Goal: Transaction & Acquisition: Purchase product/service

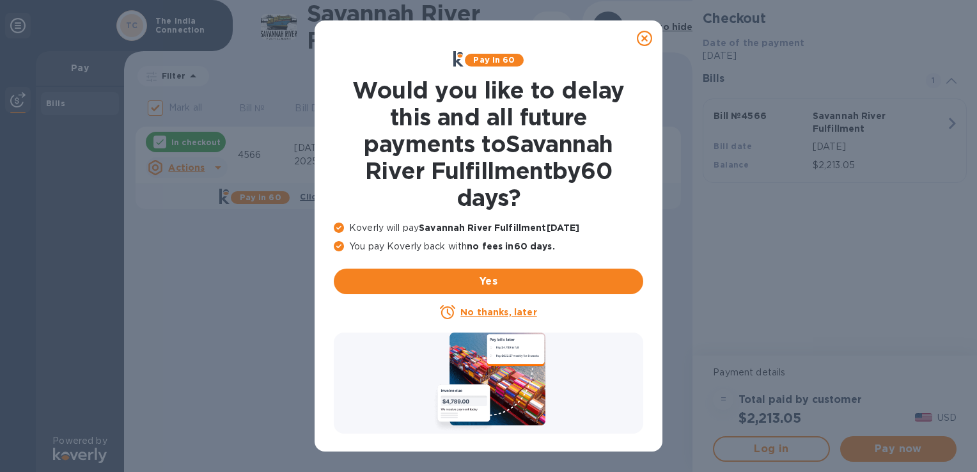
click at [491, 313] on u "No thanks, later" at bounding box center [498, 312] width 76 height 10
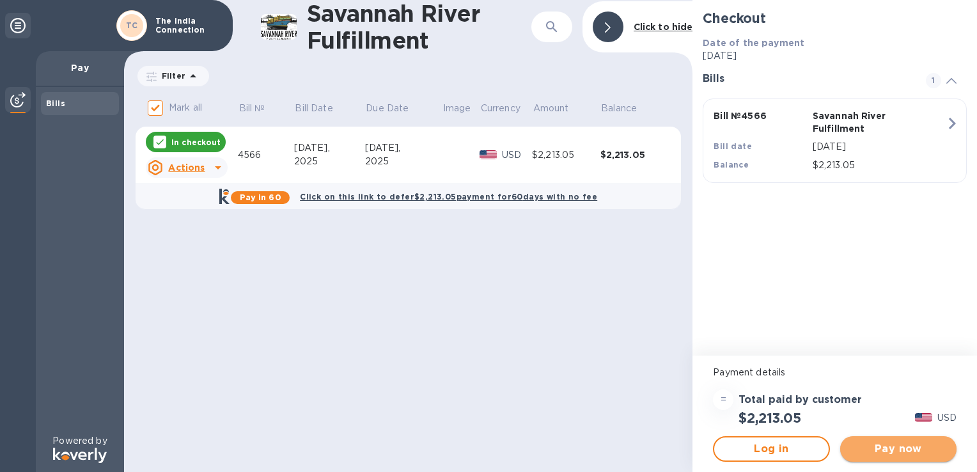
click at [881, 449] on span "Pay now" at bounding box center [899, 448] width 96 height 15
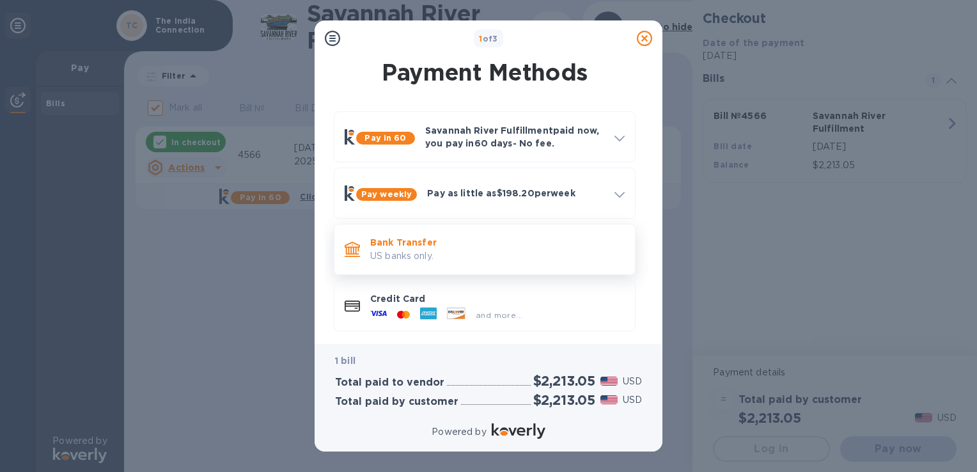
click at [515, 262] on p "US banks only." at bounding box center [497, 255] width 255 height 13
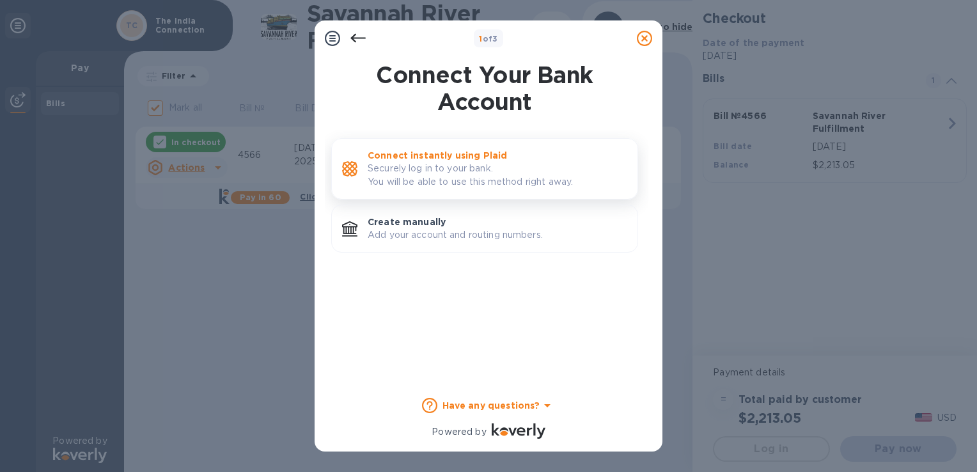
click at [468, 178] on p "Securely log in to your bank. You will be able to use this method right away." at bounding box center [498, 175] width 260 height 27
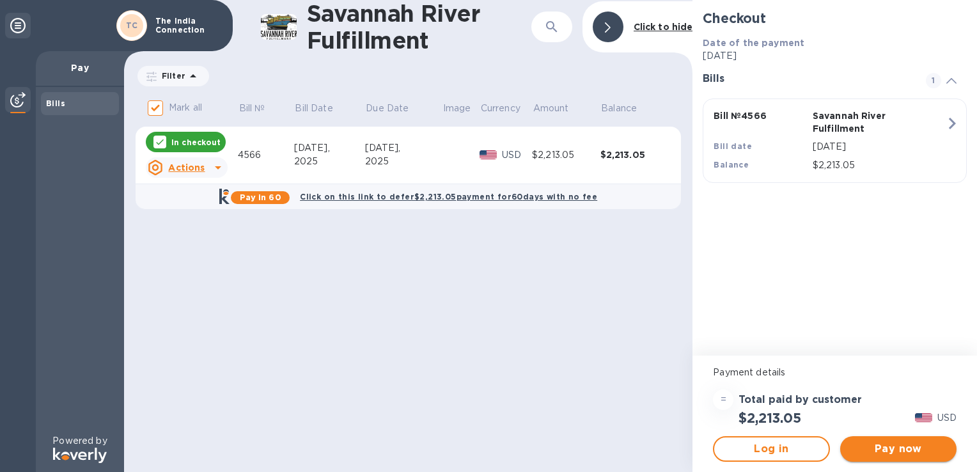
click at [921, 452] on span "Pay now" at bounding box center [899, 448] width 96 height 15
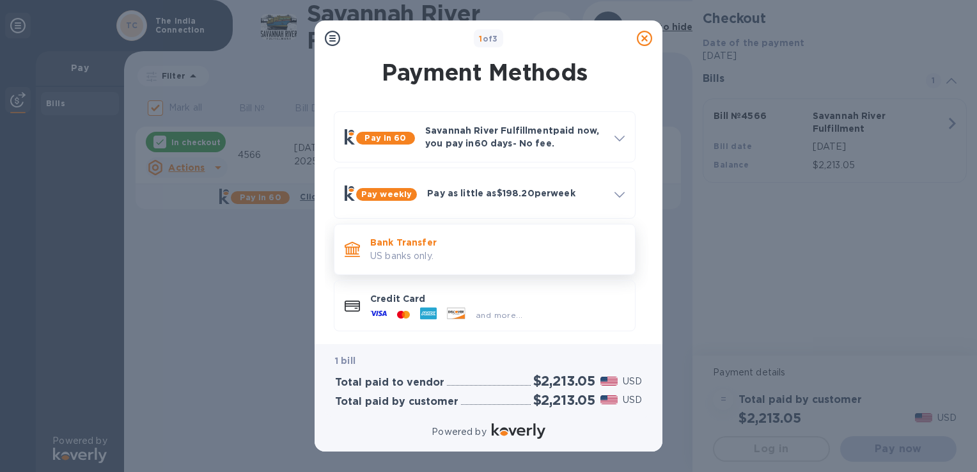
click at [459, 265] on div "Bank Transfer US banks only." at bounding box center [497, 249] width 265 height 36
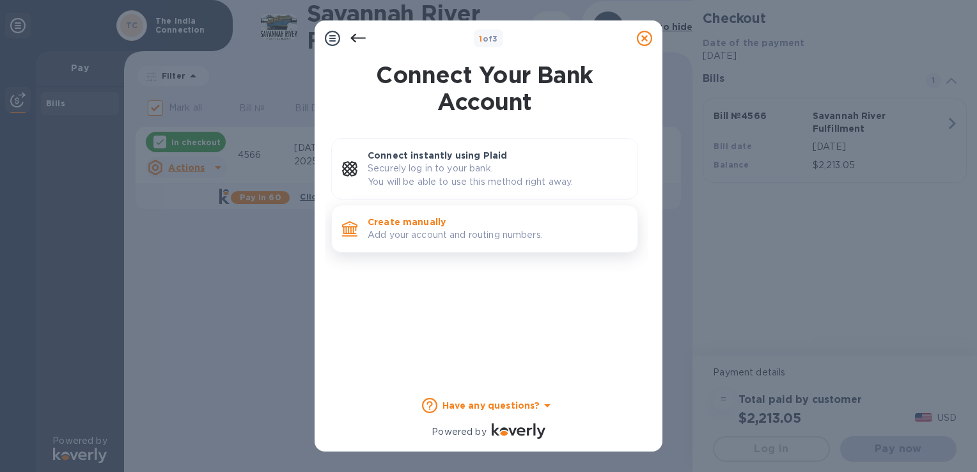
click at [452, 228] on p "Add your account and routing numbers." at bounding box center [498, 234] width 260 height 13
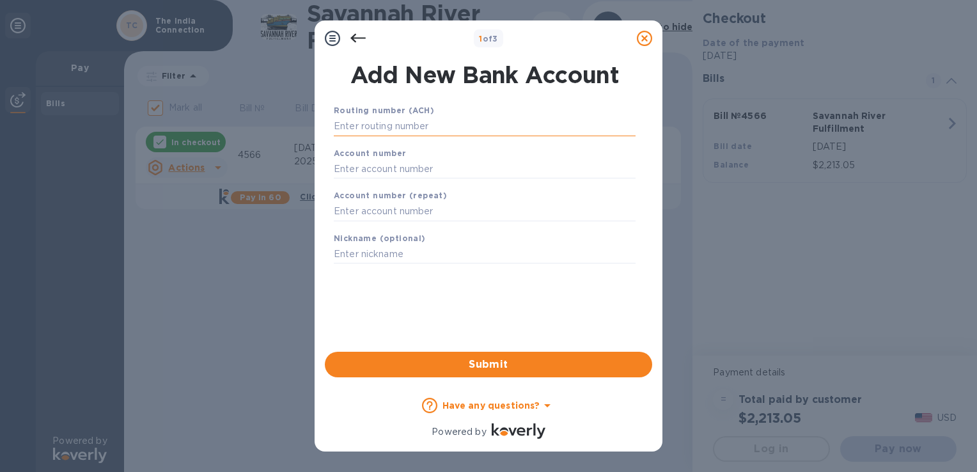
click at [427, 127] on input "text" at bounding box center [485, 126] width 302 height 19
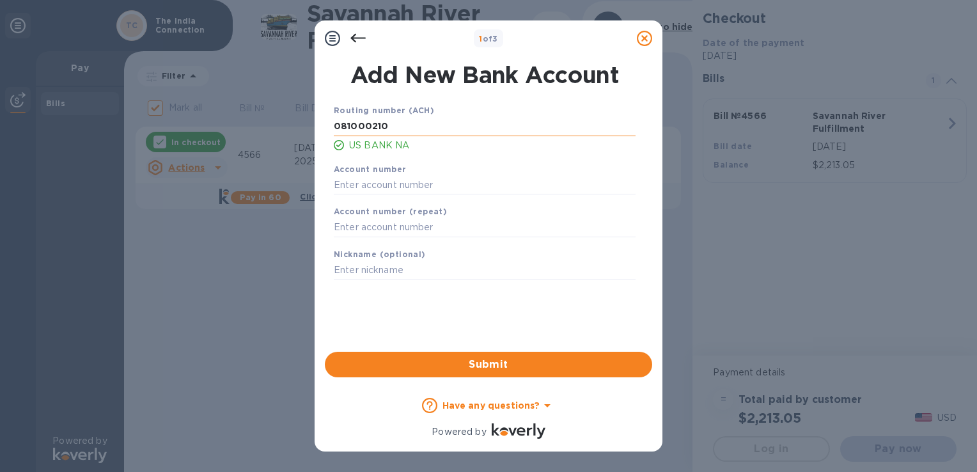
type input "081000210"
type input "1710064799"
type input "TIC"
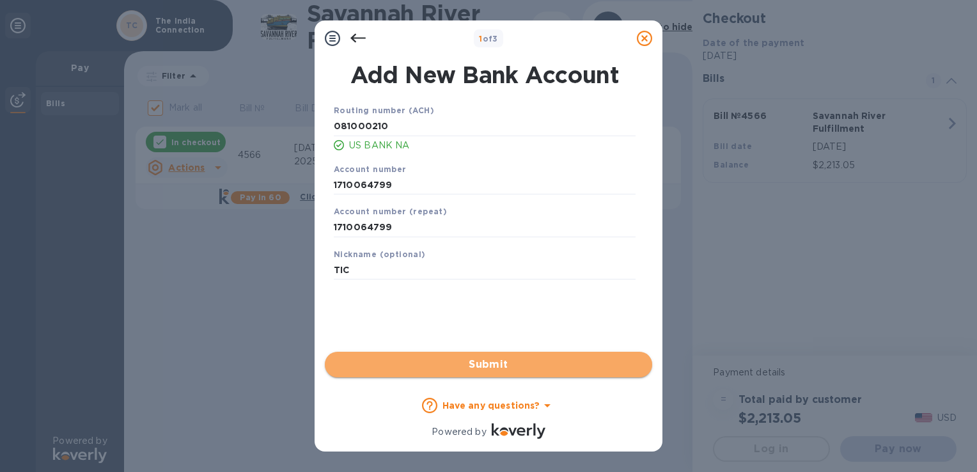
click at [496, 365] on span "Submit" at bounding box center [488, 364] width 307 height 15
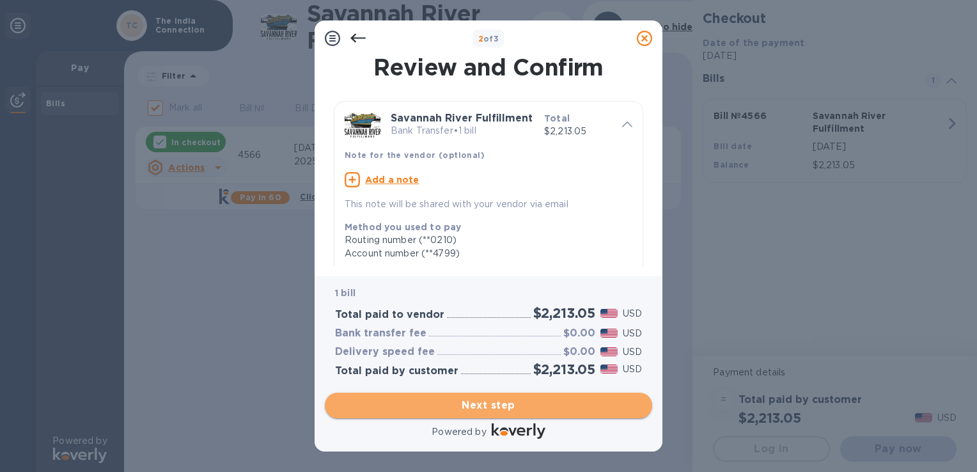
click at [491, 408] on span "Next step" at bounding box center [488, 405] width 307 height 15
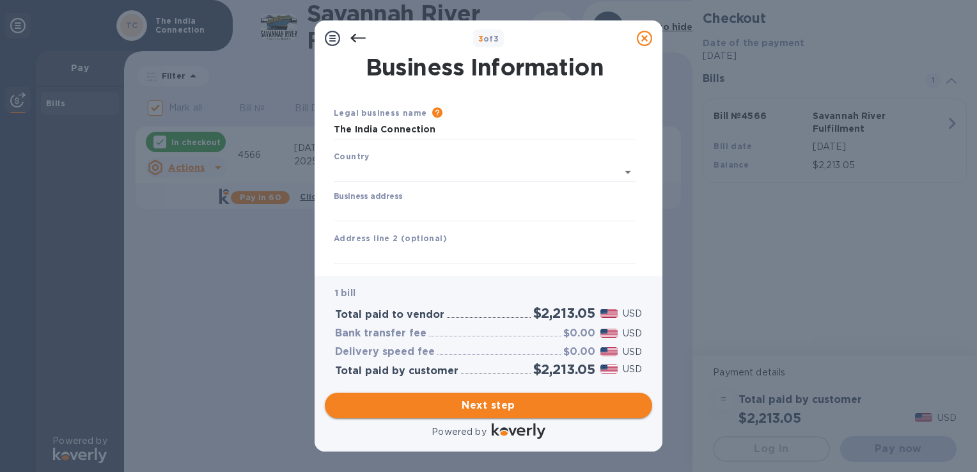
type input "[GEOGRAPHIC_DATA]"
click at [491, 408] on span "Next step" at bounding box center [488, 405] width 307 height 15
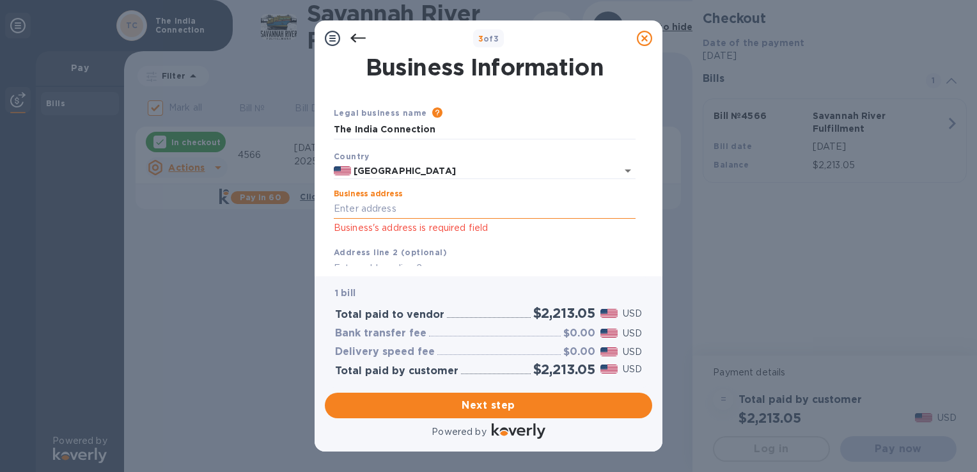
click at [416, 209] on input "Business address" at bounding box center [485, 209] width 302 height 19
type input "[STREET_ADDRESS][PERSON_NAME]"
click at [511, 408] on span "Next step" at bounding box center [488, 405] width 307 height 15
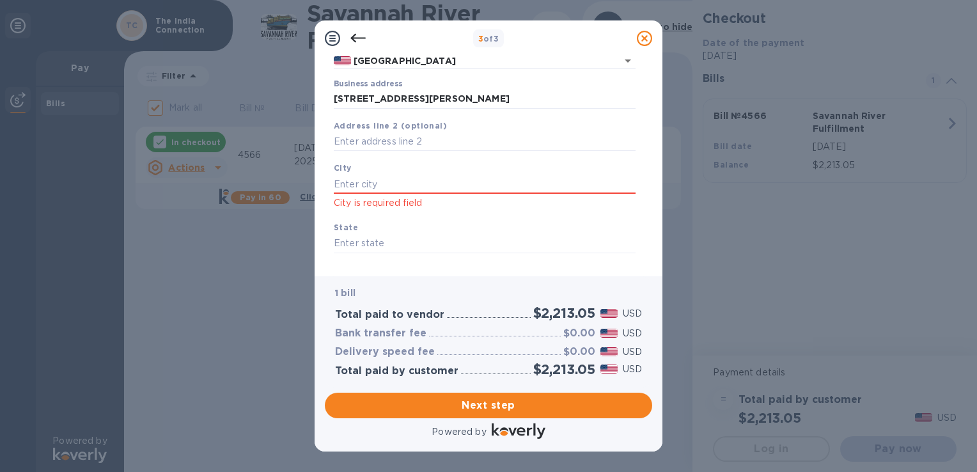
scroll to position [114, 0]
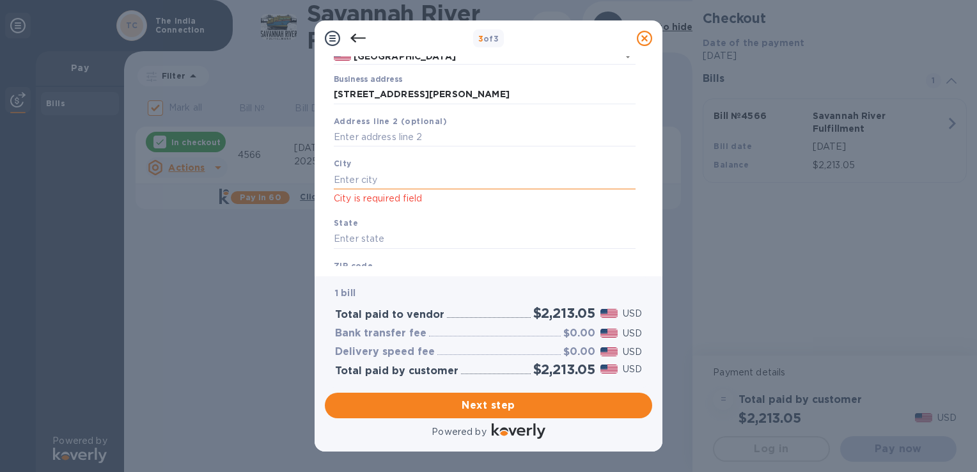
click at [484, 178] on input "text" at bounding box center [485, 179] width 302 height 19
type input "[GEOGRAPHIC_DATA]"
drag, startPoint x: 645, startPoint y: 205, endPoint x: 648, endPoint y: 235, distance: 29.5
click at [648, 235] on div "Business Information Legal business name Please provide the legal name that app…" at bounding box center [488, 161] width 327 height 210
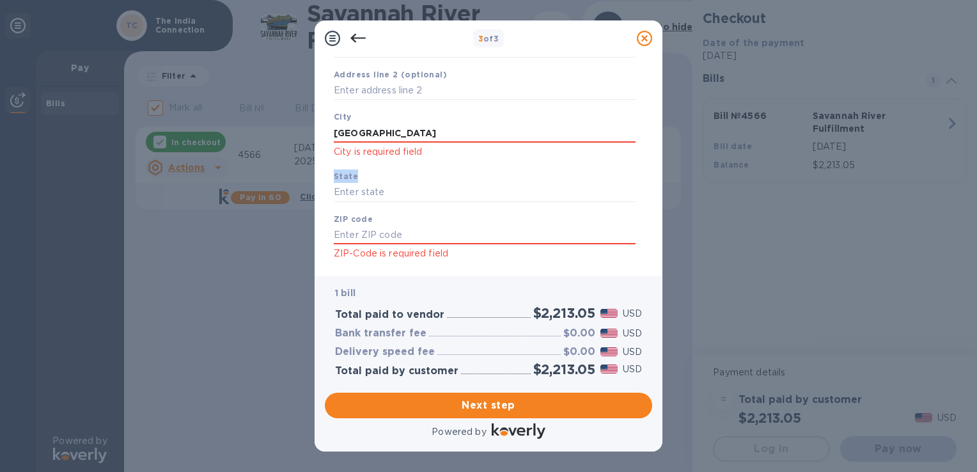
scroll to position [165, 0]
click at [415, 185] on input "text" at bounding box center [485, 188] width 302 height 19
type input "CA"
click at [416, 233] on input "text" at bounding box center [485, 231] width 302 height 19
type input "94122"
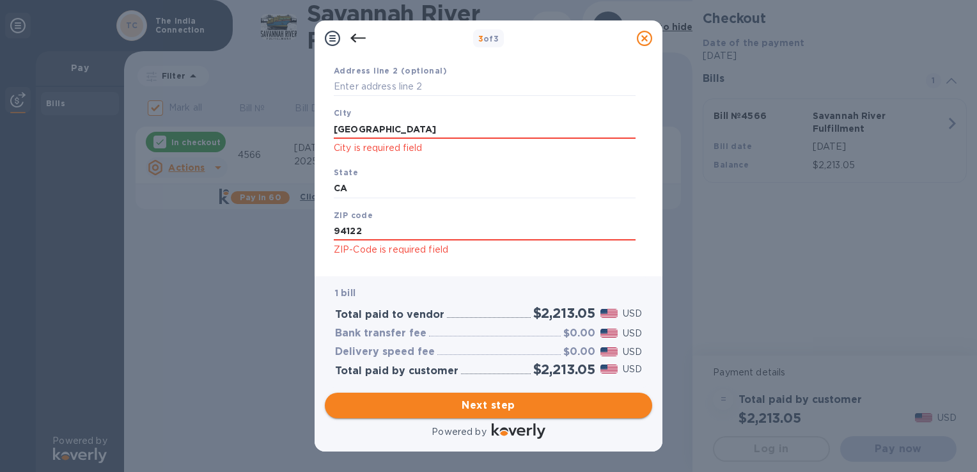
click at [489, 408] on span "Next step" at bounding box center [488, 405] width 307 height 15
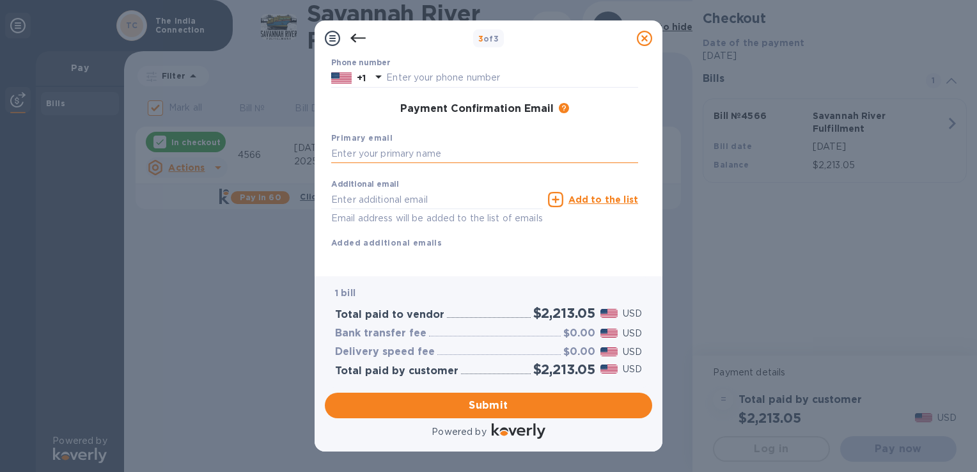
click at [425, 160] on input "text" at bounding box center [484, 154] width 307 height 19
click at [448, 155] on input "text" at bounding box center [484, 154] width 307 height 19
click at [393, 153] on input "text" at bounding box center [484, 154] width 307 height 19
type input "[EMAIL_ADDRESS][DOMAIN_NAME]"
click at [500, 409] on span "Submit" at bounding box center [488, 405] width 307 height 15
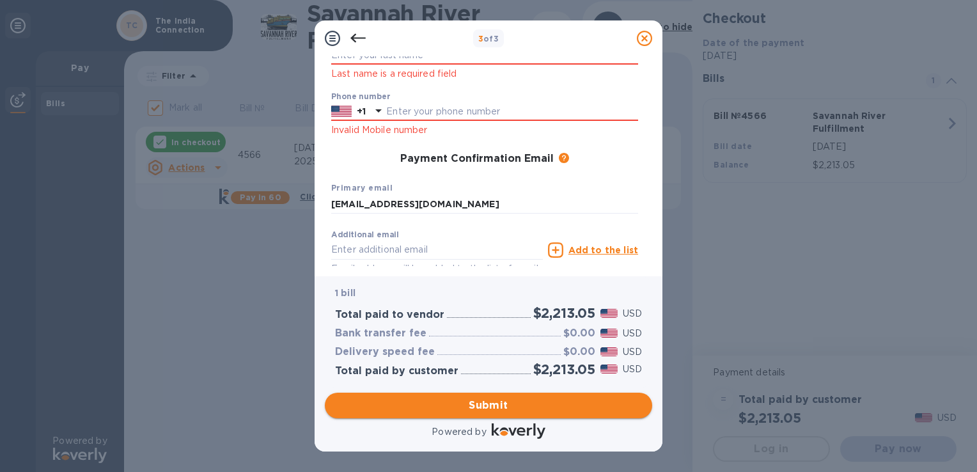
scroll to position [198, 0]
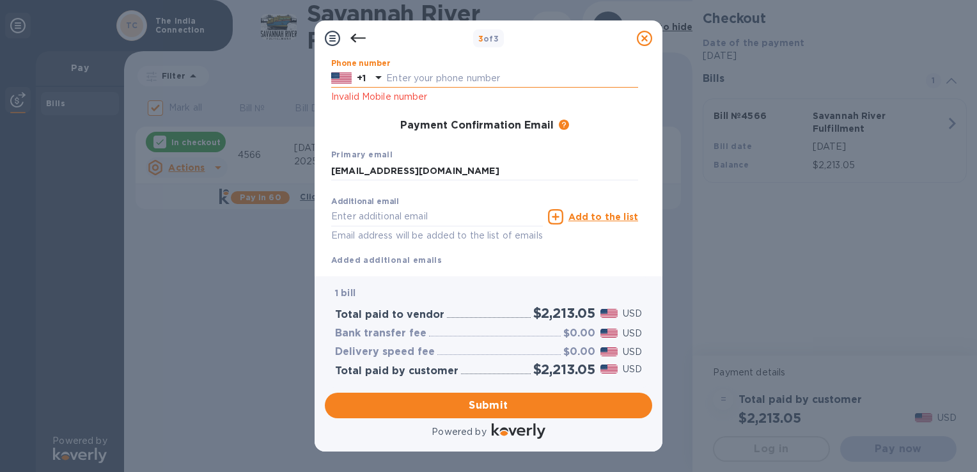
click at [466, 81] on input "text" at bounding box center [512, 78] width 252 height 19
type input "3107098950"
click at [501, 413] on span "Submit" at bounding box center [488, 405] width 307 height 15
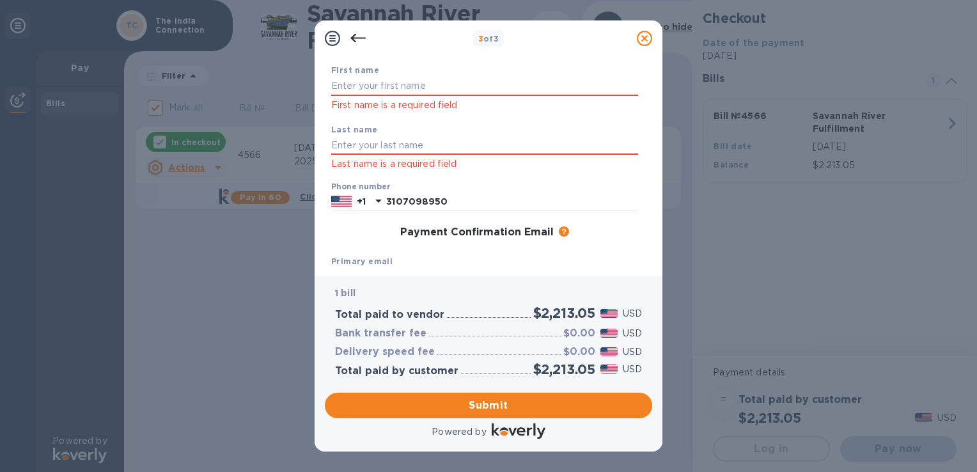
scroll to position [0, 0]
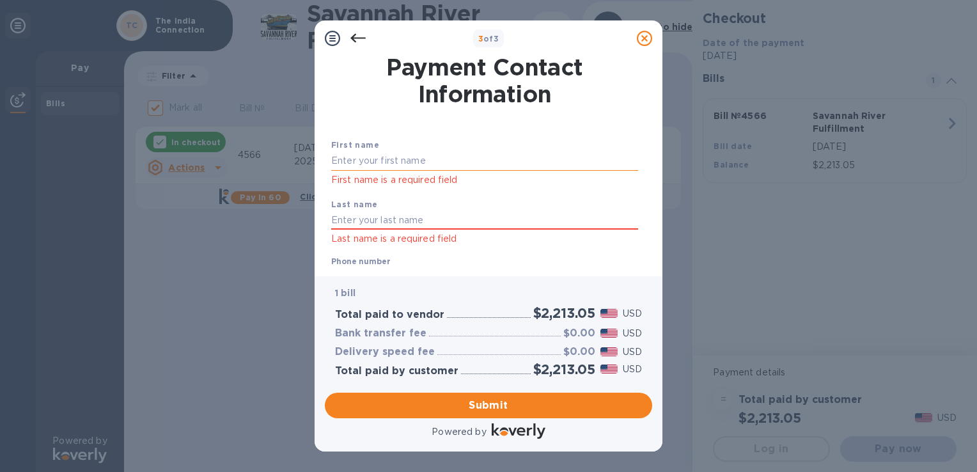
click at [451, 164] on input "text" at bounding box center [484, 161] width 307 height 19
type input "Ash"
type input "[PERSON_NAME]"
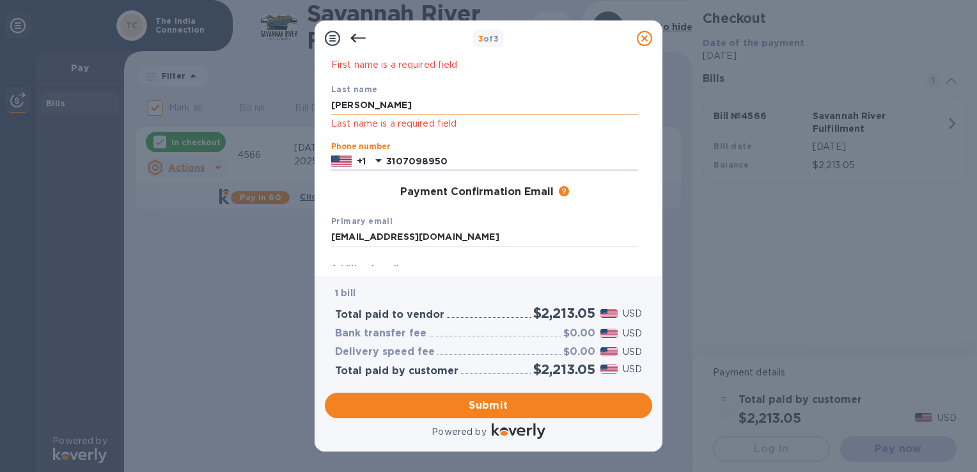
click at [437, 109] on input "[PERSON_NAME]" at bounding box center [484, 105] width 307 height 19
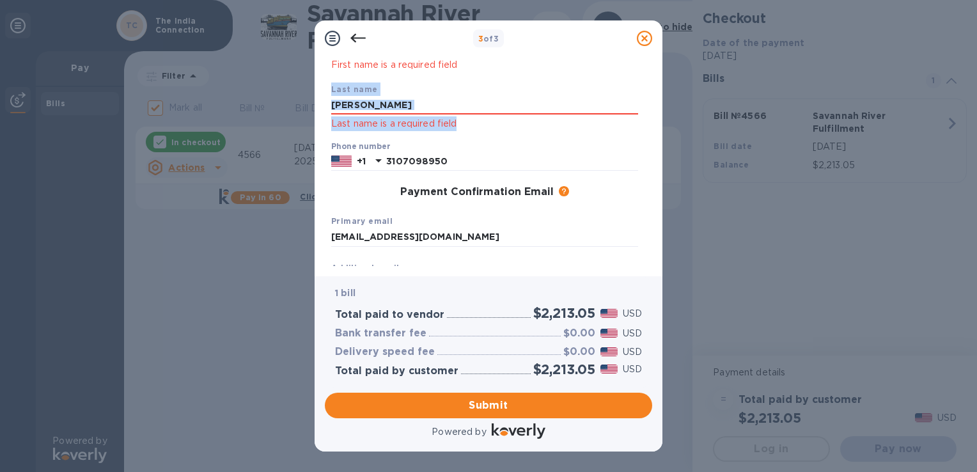
drag, startPoint x: 652, startPoint y: 132, endPoint x: 647, endPoint y: 77, distance: 55.9
click at [647, 77] on div "Payment Contact Information First name Ash First name is a required field Last …" at bounding box center [489, 166] width 348 height 220
click at [647, 78] on div "Payment Contact Information First name Ash First name is a required field Last …" at bounding box center [488, 161] width 327 height 210
click at [519, 115] on div "[PERSON_NAME] Last name is a required field" at bounding box center [484, 114] width 307 height 36
click at [506, 407] on span "Submit" at bounding box center [488, 405] width 307 height 15
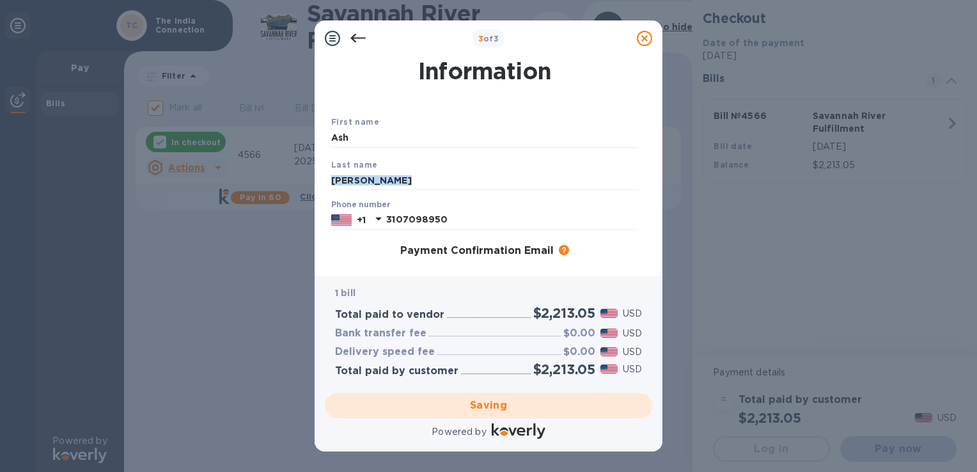
scroll to position [19, 0]
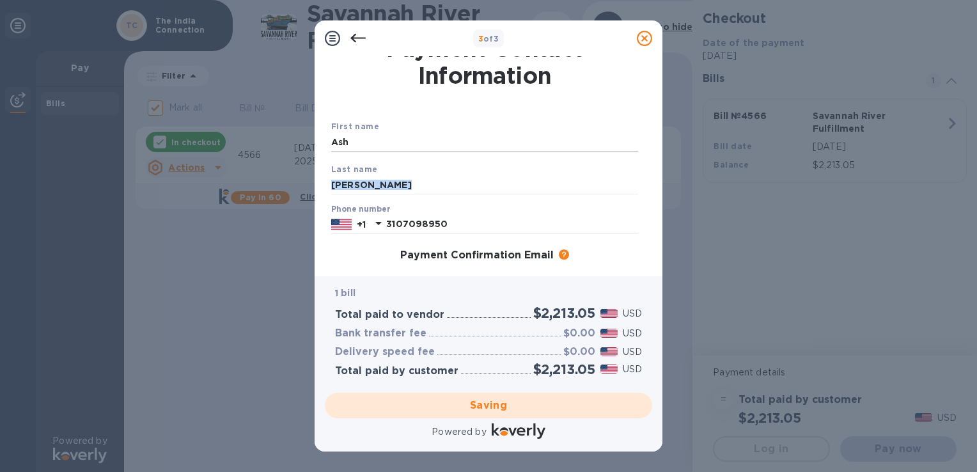
checkbox input "false"
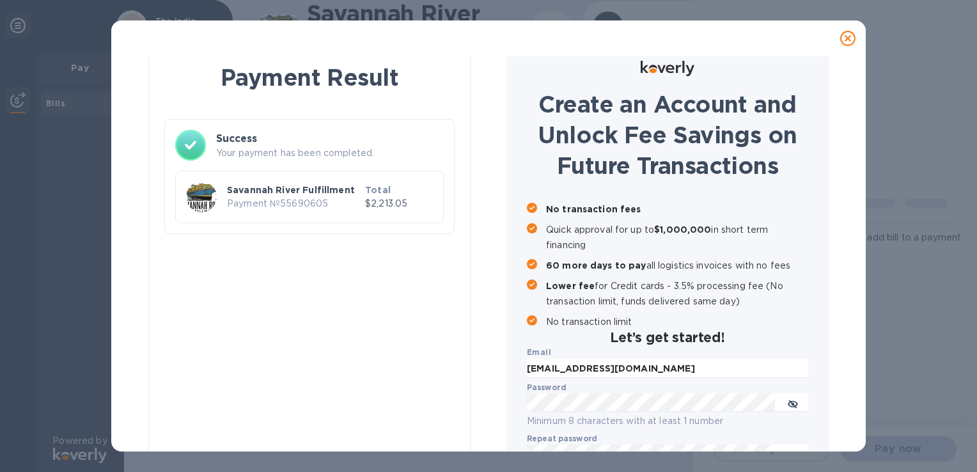
click at [436, 141] on h3 "Success" at bounding box center [330, 138] width 228 height 15
